Goal: Transaction & Acquisition: Purchase product/service

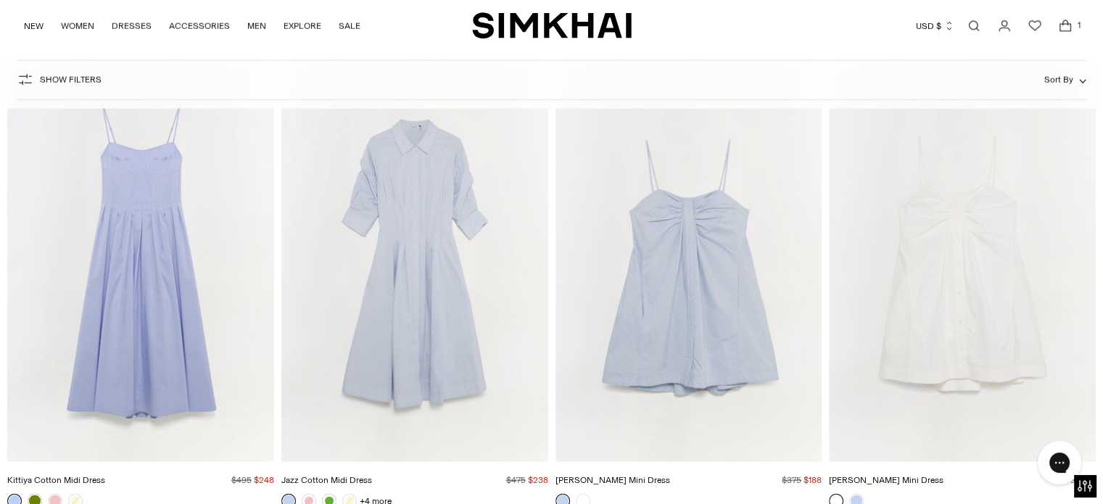
scroll to position [9287, 0]
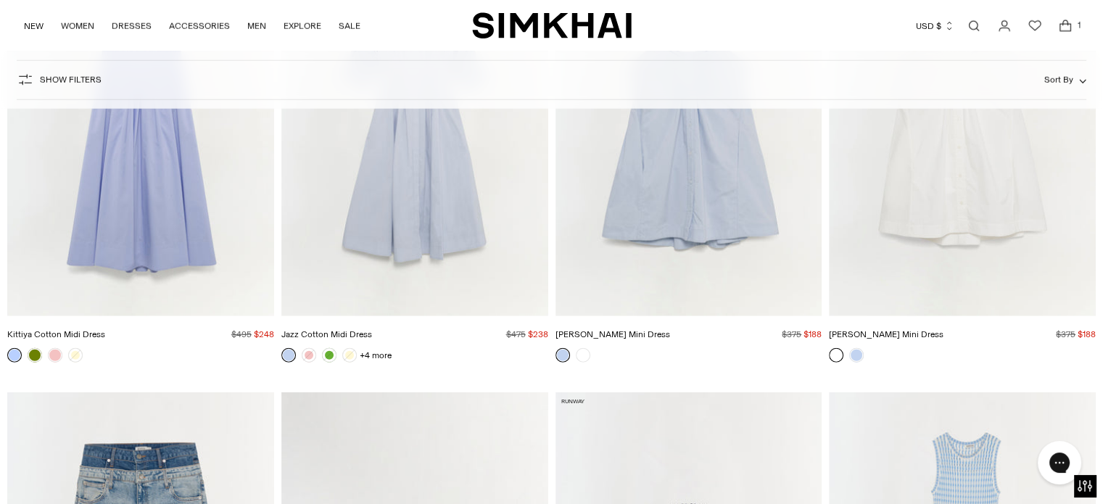
click at [0, 0] on img "Jazz Cotton Midi Dress" at bounding box center [0, 0] width 0 height 0
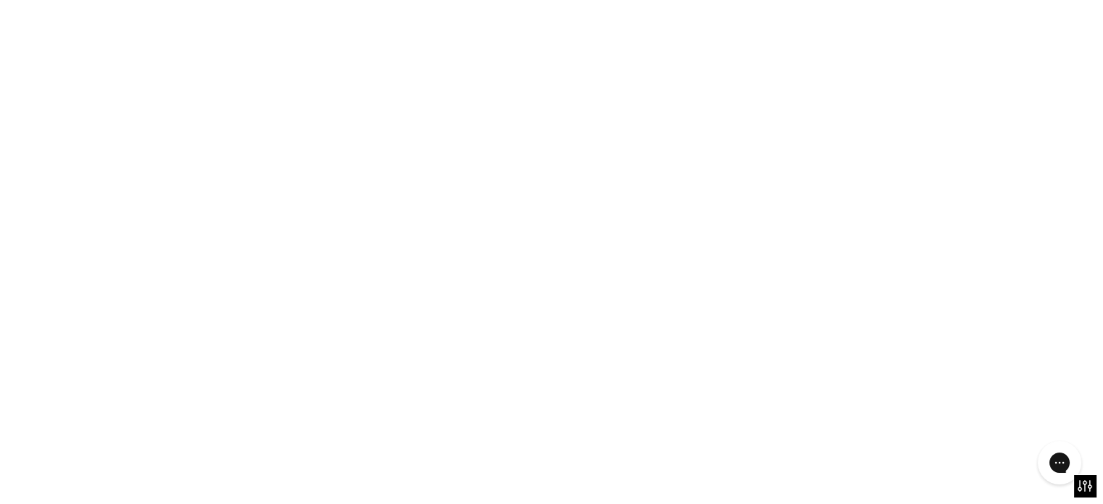
click at [0, 0] on img "Jazz Cotton Midi Dress" at bounding box center [0, 0] width 0 height 0
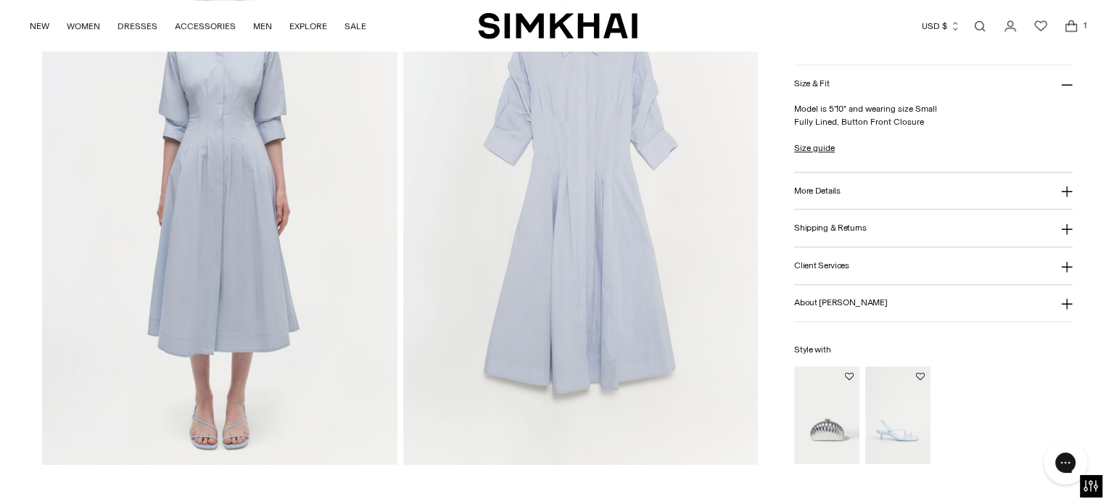
scroll to position [1221, 0]
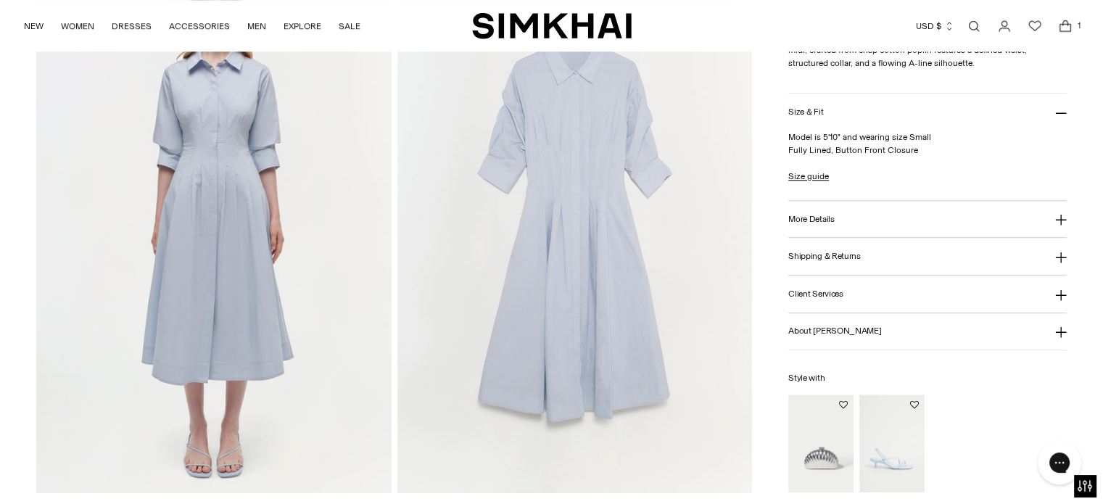
click at [1063, 25] on icon "Open cart modal" at bounding box center [1065, 26] width 20 height 14
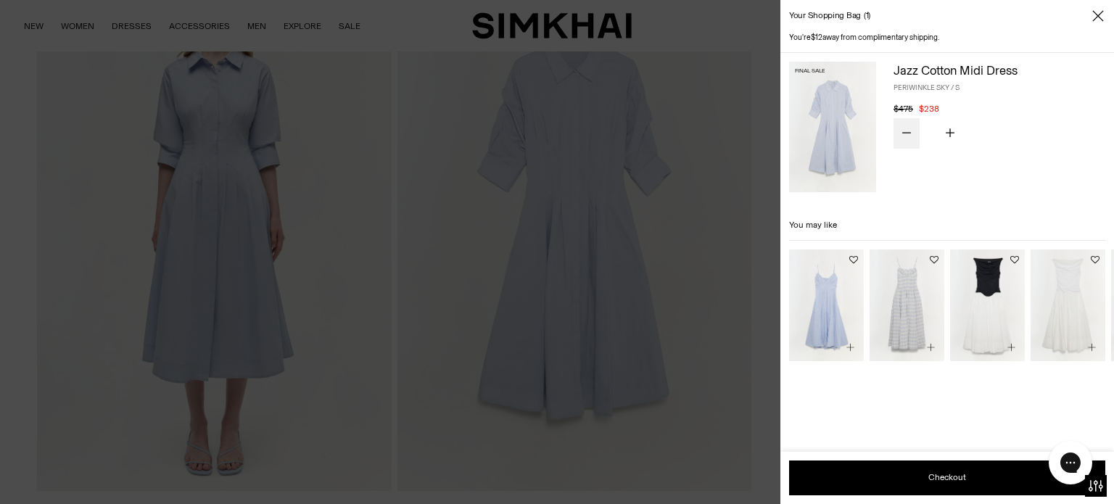
click at [903, 128] on icon "Subtract product quantity" at bounding box center [906, 132] width 9 height 9
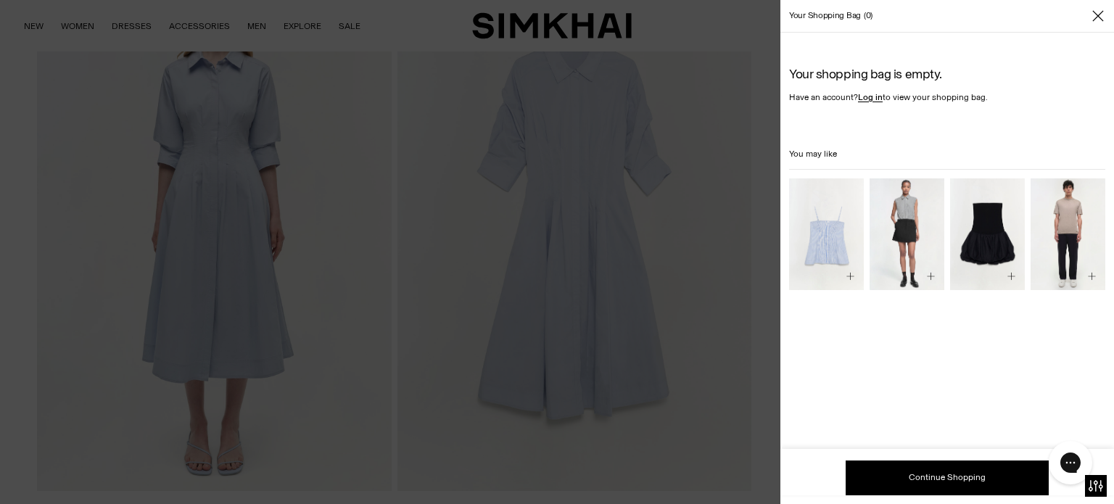
click at [1096, 20] on icon "Close" at bounding box center [1098, 16] width 12 height 14
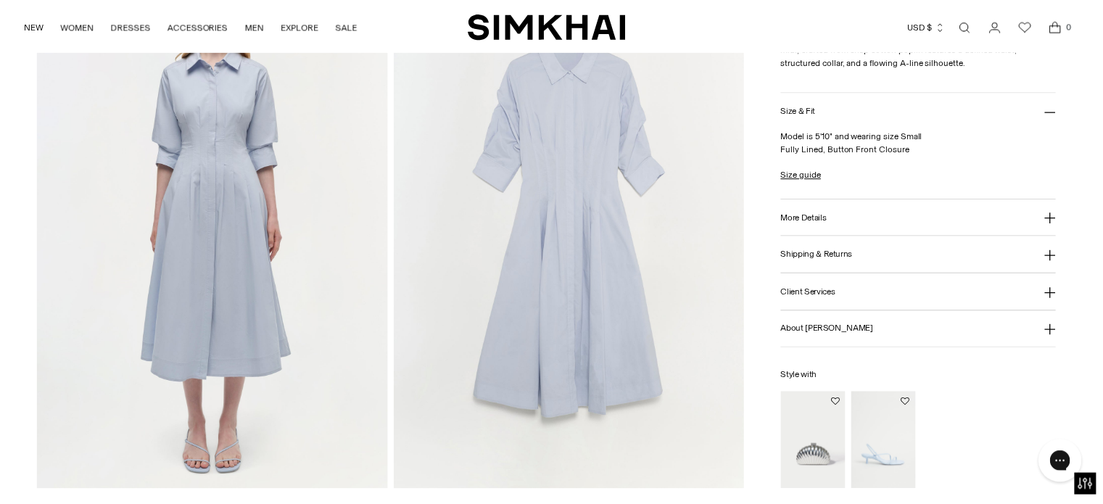
scroll to position [1218, 0]
